Goal: Information Seeking & Learning: Compare options

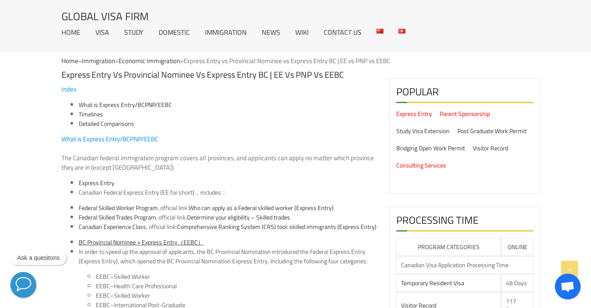
scroll to position [425, 0]
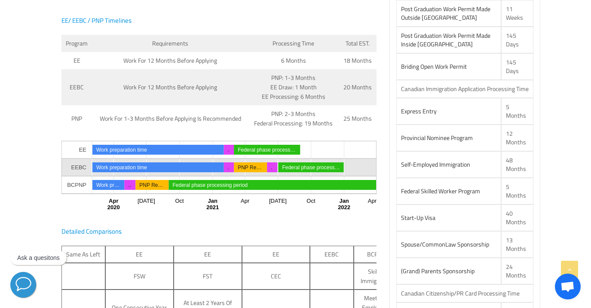
click at [275, 115] on td "PNP: 2-3 months Federal Processing: 19 months" at bounding box center [293, 118] width 90 height 27
drag, startPoint x: 53, startPoint y: 37, endPoint x: 103, endPoint y: 107, distance: 85.2
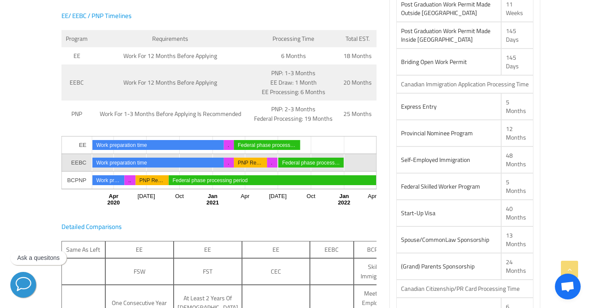
scroll to position [430, 0]
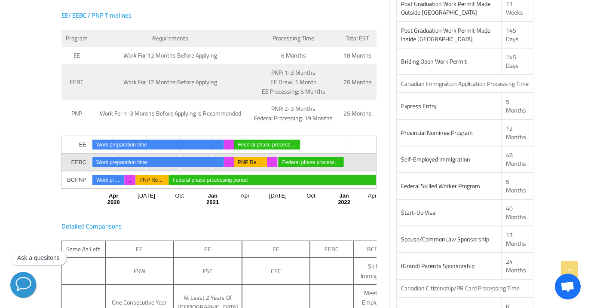
click at [113, 201] on text "2020" at bounding box center [113, 202] width 12 height 6
click at [169, 85] on td "Work for 12 months before applying" at bounding box center [170, 82] width 156 height 36
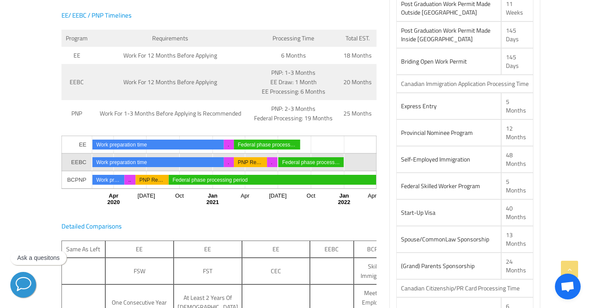
click at [169, 85] on td "Work for 12 months before applying" at bounding box center [170, 82] width 156 height 36
click at [169, 81] on td "Work for 12 months before applying" at bounding box center [170, 82] width 156 height 36
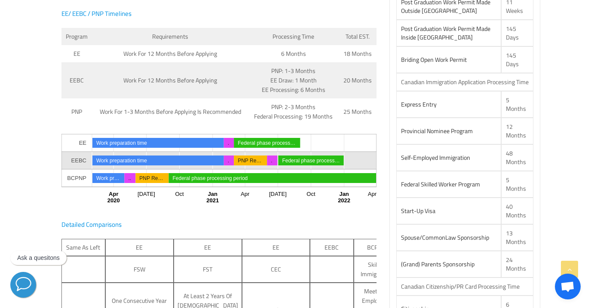
scroll to position [431, 0]
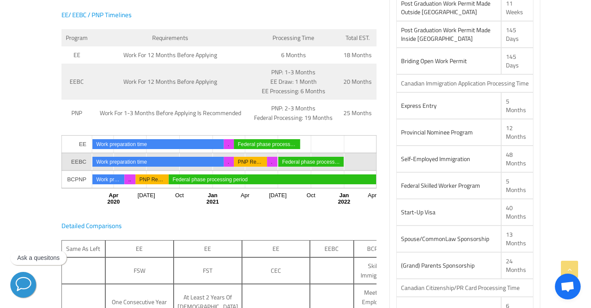
click at [325, 120] on td "PNP: 2-3 months Federal Processing: 19 months" at bounding box center [293, 113] width 90 height 27
